Goal: Task Accomplishment & Management: Manage account settings

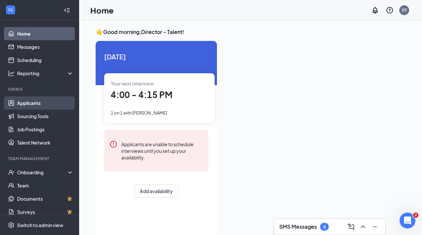
click at [32, 104] on link "Applicants" at bounding box center [45, 102] width 56 height 13
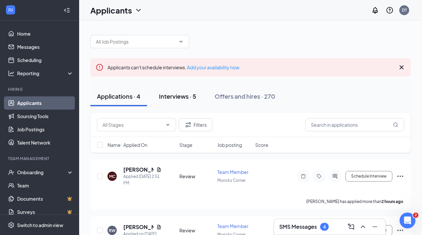
click at [169, 102] on button "Interviews · 5" at bounding box center [177, 96] width 50 height 20
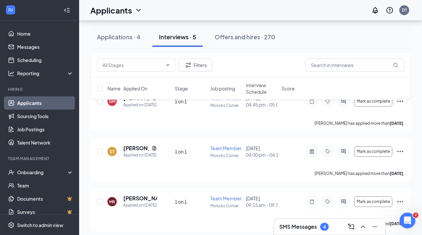
scroll to position [171, 0]
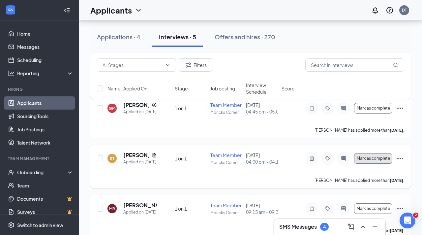
click at [380, 161] on span "Mark as complete" at bounding box center [373, 158] width 33 height 5
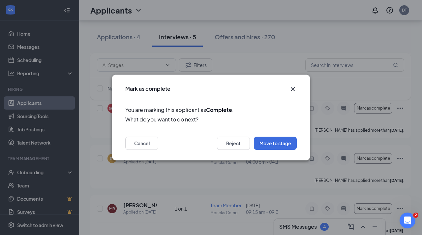
click at [292, 89] on icon "Cross" at bounding box center [293, 89] width 4 height 4
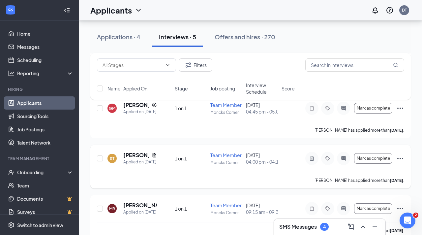
click at [399, 162] on icon "Ellipses" at bounding box center [400, 158] width 8 height 8
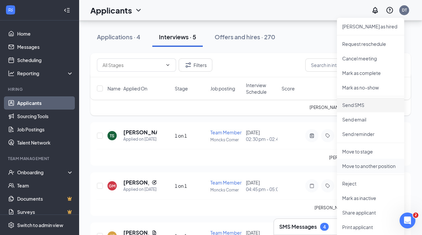
scroll to position [92, 0]
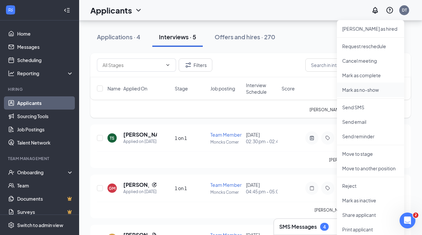
click at [369, 90] on p "Mark as no-show" at bounding box center [370, 89] width 57 height 7
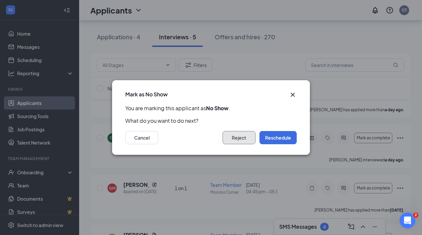
click at [239, 137] on button "Reject" at bounding box center [239, 137] width 33 height 13
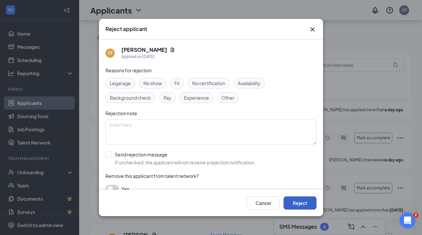
click at [311, 205] on button "Reject" at bounding box center [300, 202] width 33 height 13
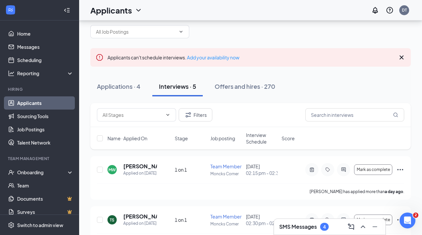
scroll to position [0, 0]
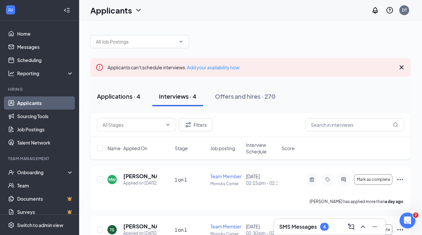
click at [112, 98] on div "Applications · 4" at bounding box center [119, 96] width 44 height 8
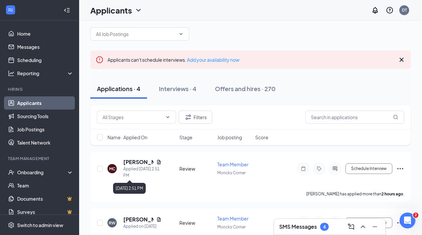
scroll to position [135, 0]
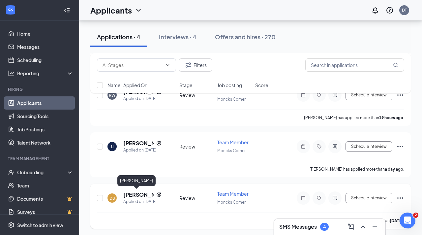
click at [140, 194] on h5 "[PERSON_NAME]" at bounding box center [138, 194] width 30 height 7
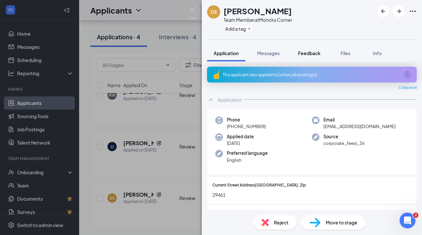
click at [308, 51] on span "Feedback" at bounding box center [309, 53] width 22 height 6
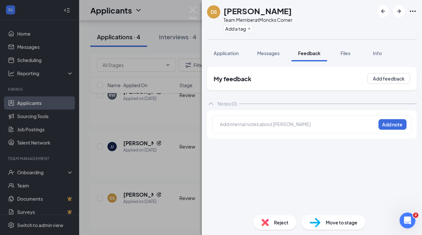
click at [261, 124] on div at bounding box center [297, 124] width 155 height 7
click at [389, 126] on button "Add note" at bounding box center [393, 124] width 28 height 11
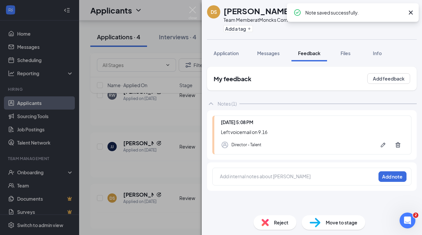
click at [275, 225] on span "Reject" at bounding box center [281, 222] width 15 height 7
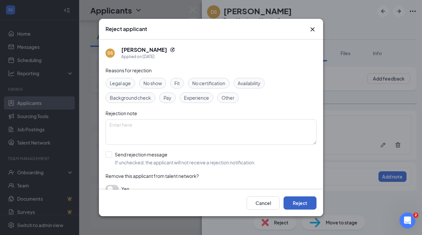
click at [303, 203] on button "Reject" at bounding box center [300, 202] width 33 height 13
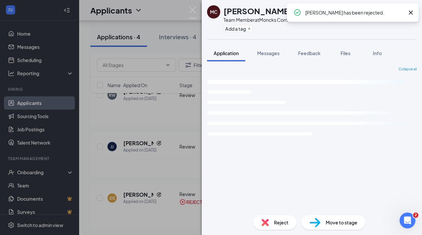
click at [134, 142] on div "MC [PERSON_NAME] Team Member at [GEOGRAPHIC_DATA] Add a tag Application Message…" at bounding box center [211, 117] width 422 height 235
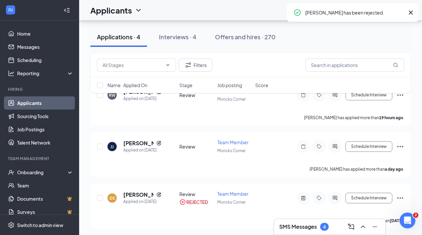
click at [134, 142] on h5 "[PERSON_NAME]" at bounding box center [138, 142] width 30 height 7
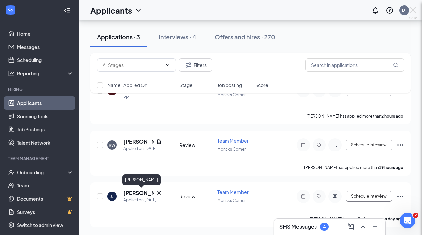
scroll to position [84, 0]
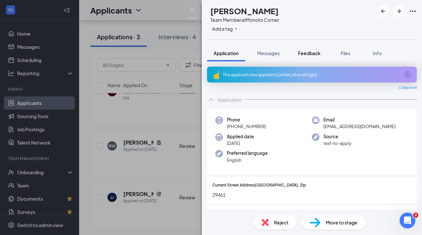
click at [313, 57] on button "Feedback" at bounding box center [309, 53] width 36 height 16
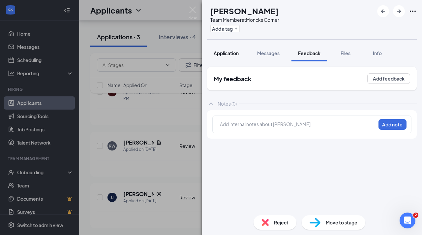
click at [227, 53] on span "Application" at bounding box center [226, 53] width 25 height 6
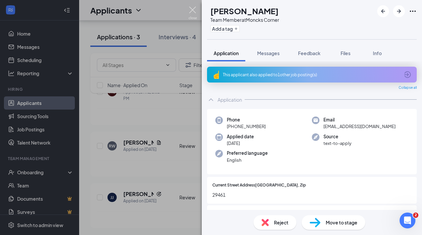
click at [193, 9] on img at bounding box center [193, 13] width 8 height 13
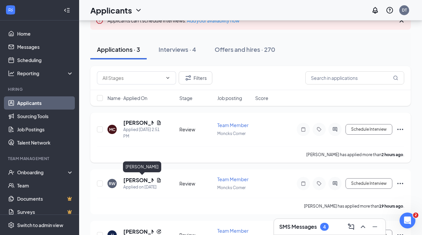
scroll to position [46, 0]
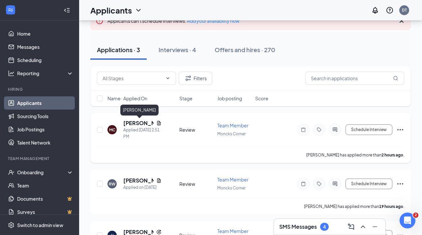
click at [131, 122] on h5 "[PERSON_NAME]" at bounding box center [138, 122] width 30 height 7
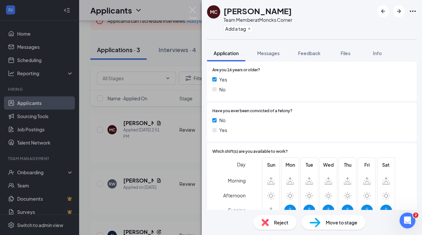
scroll to position [195, 0]
click at [322, 225] on div "Move to stage" at bounding box center [334, 222] width 64 height 15
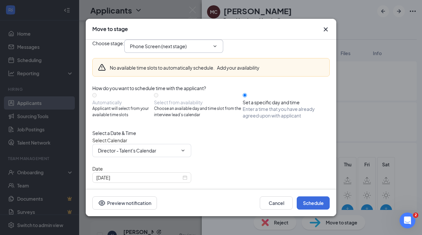
click at [176, 50] on input "Phone Screen (next stage)" at bounding box center [170, 46] width 80 height 7
click at [147, 87] on div "1 on 1" at bounding box center [141, 82] width 12 height 7
type input "1 on 1"
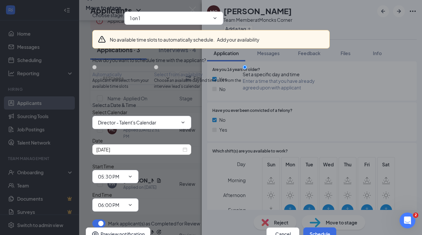
scroll to position [43, 0]
click at [182, 153] on div "[DATE]" at bounding box center [141, 149] width 91 height 7
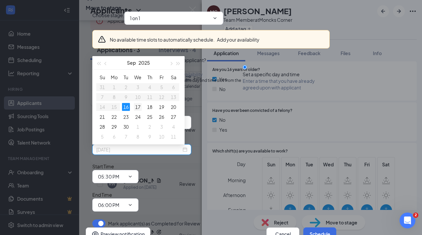
type input "[DATE]"
click at [140, 109] on div "17" at bounding box center [138, 107] width 8 height 8
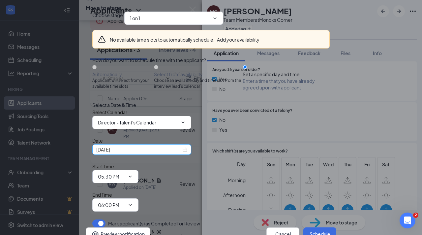
click at [125, 173] on input "05:30 PM" at bounding box center [111, 176] width 27 height 7
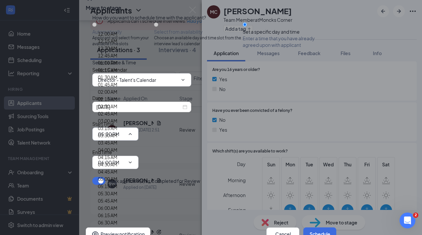
scroll to position [861, 0]
type input "03:00 PM"
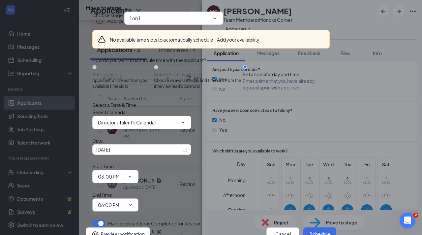
click at [125, 201] on input "06:00 PM" at bounding box center [111, 204] width 27 height 7
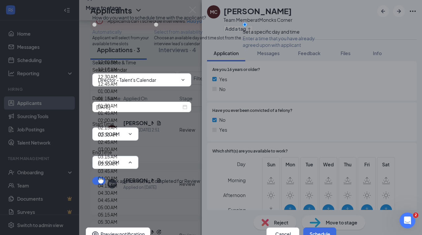
scroll to position [867, 0]
type input "03:15 PM"
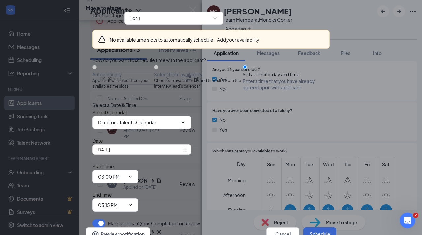
click at [312, 227] on button "Schedule" at bounding box center [319, 233] width 33 height 13
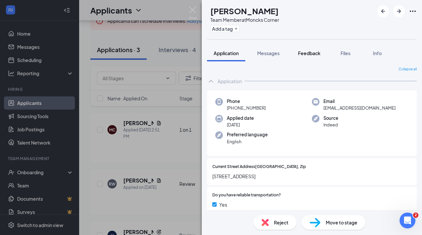
click at [307, 53] on span "Feedback" at bounding box center [309, 53] width 22 height 6
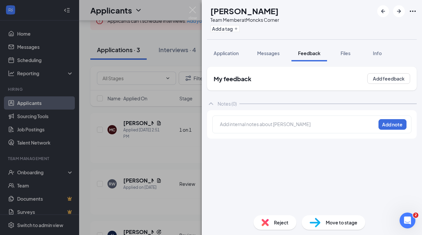
click at [264, 121] on div at bounding box center [297, 124] width 155 height 7
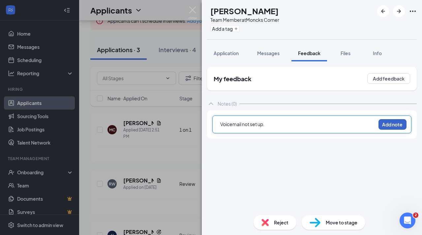
click at [381, 126] on button "Add note" at bounding box center [393, 124] width 28 height 11
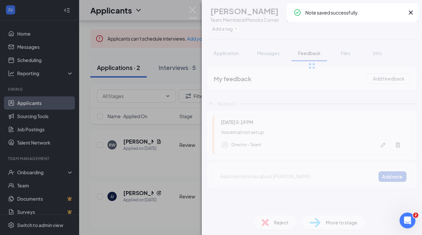
scroll to position [28, 0]
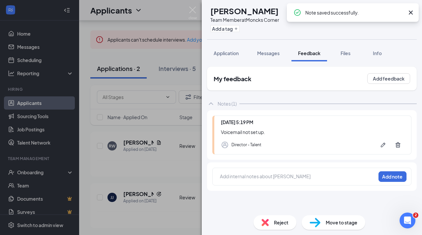
click at [282, 226] on div "Reject" at bounding box center [275, 222] width 43 height 15
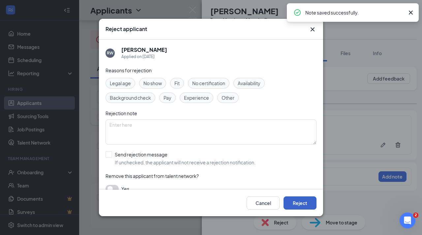
click at [300, 202] on button "Reject" at bounding box center [300, 202] width 33 height 13
